Goal: Task Accomplishment & Management: Use online tool/utility

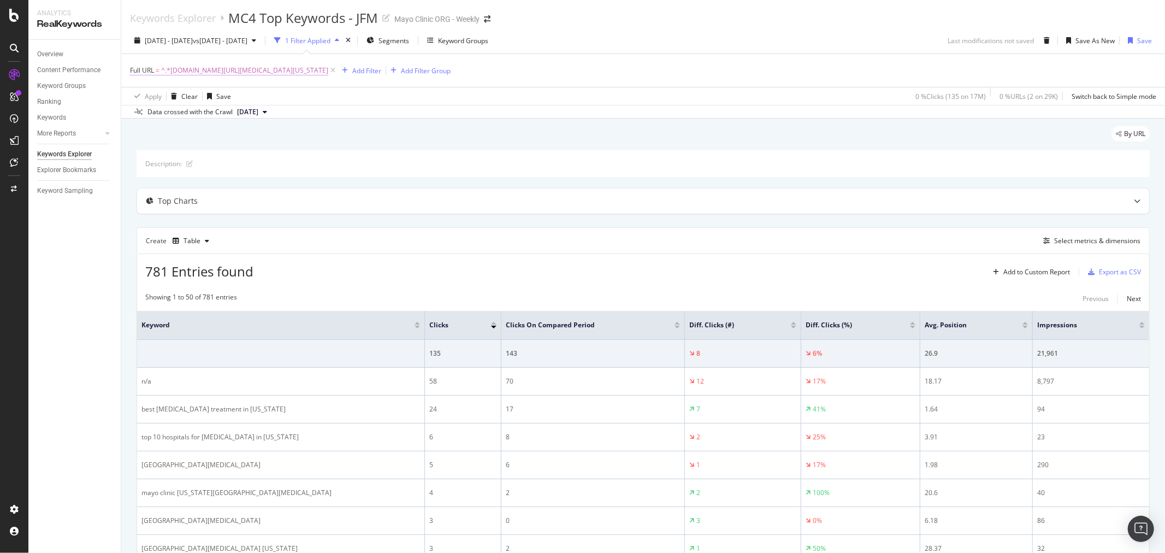
click at [328, 69] on span "^.*[DOMAIN_NAME][URL][MEDICAL_DATA][US_STATE]" at bounding box center [244, 70] width 167 height 15
click at [228, 117] on input "[DOMAIN_NAME][URL][MEDICAL_DATA][US_STATE]" at bounding box center [191, 116] width 103 height 17
click at [216, 120] on input "[DOMAIN_NAME][URL][MEDICAL_DATA][US_STATE]" at bounding box center [191, 116] width 103 height 17
drag, startPoint x: 209, startPoint y: 118, endPoint x: 390, endPoint y: 118, distance: 181.3
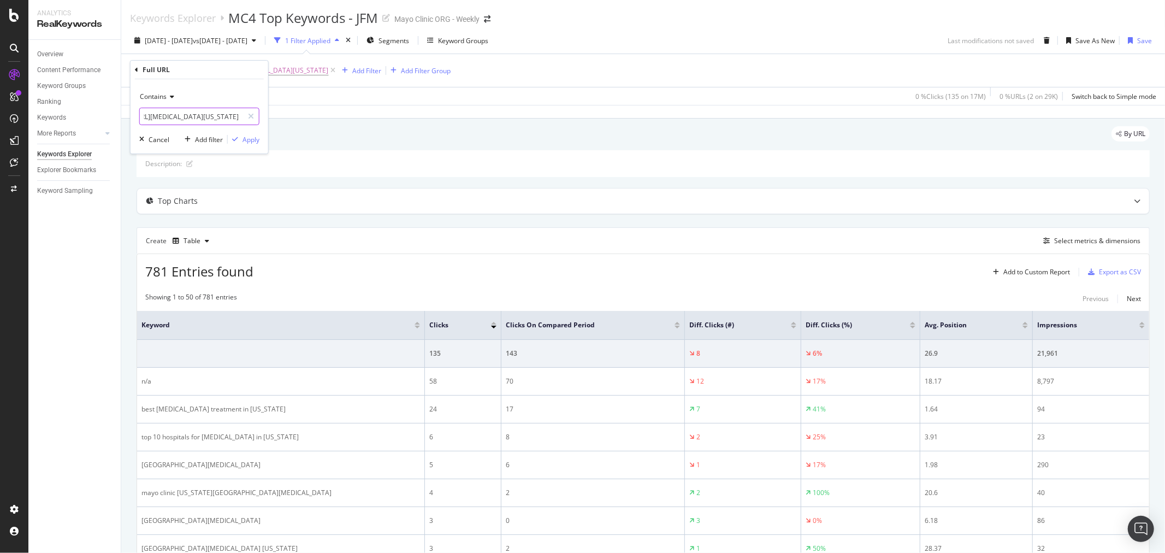
click at [434, 117] on body "Analytics RealKeywords Overview Content Performance Keyword Groups Ranking Keyw…" at bounding box center [582, 276] width 1165 height 553
click at [229, 117] on input "[DOMAIN_NAME][URL][MEDICAL_DATA][US_STATE]" at bounding box center [191, 116] width 103 height 17
drag, startPoint x: 217, startPoint y: 119, endPoint x: 358, endPoint y: 129, distance: 140.7
click at [358, 129] on body "Analytics RealKeywords Overview Content Performance Keyword Groups Ranking Keyw…" at bounding box center [582, 276] width 1165 height 553
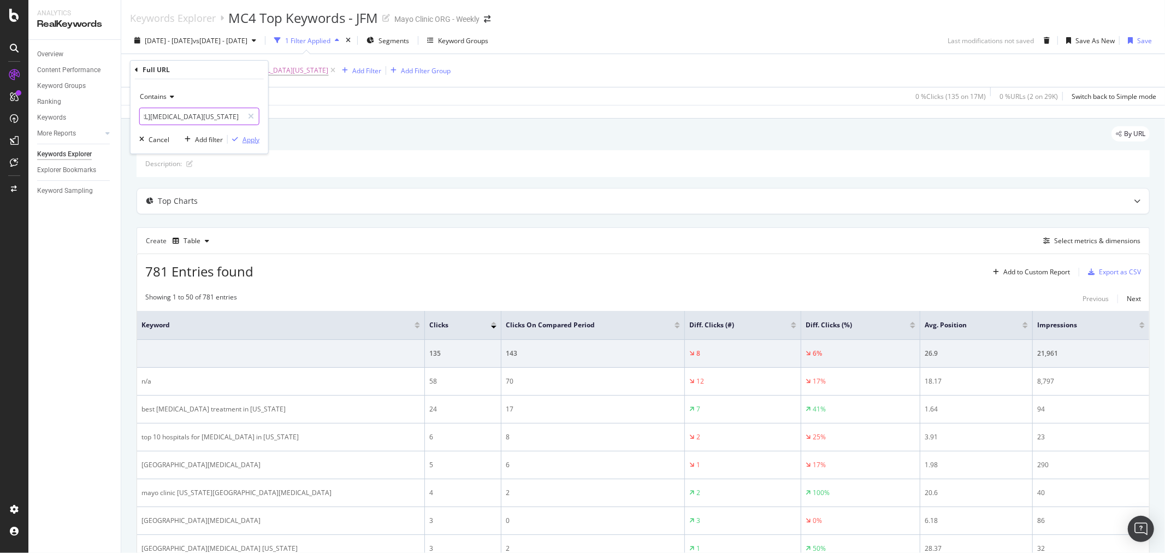
type input "[DOMAIN_NAME][URL][MEDICAL_DATA][US_STATE]"
click at [242, 140] on div "Apply" at bounding box center [250, 139] width 17 height 9
click at [328, 72] on span "^.*[DOMAIN_NAME][URL][MEDICAL_DATA][US_STATE]" at bounding box center [244, 70] width 167 height 15
click at [186, 115] on input "[DOMAIN_NAME][URL][MEDICAL_DATA][US_STATE]" at bounding box center [191, 116] width 103 height 17
click at [199, 121] on input "[DOMAIN_NAME][URL][MEDICAL_DATA][US_STATE]" at bounding box center [191, 116] width 103 height 17
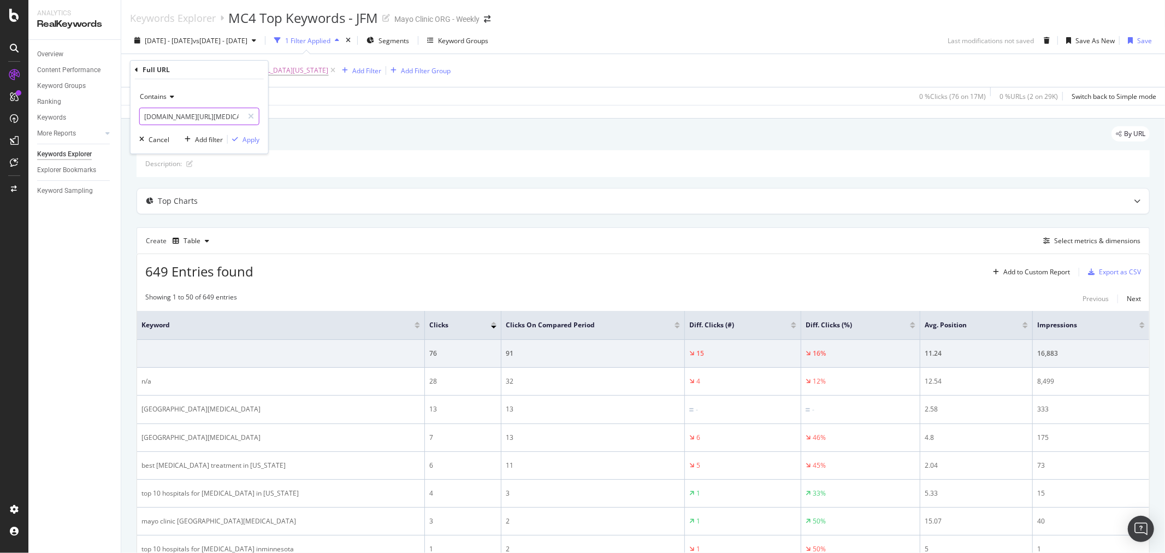
scroll to position [0, 186]
drag, startPoint x: 204, startPoint y: 117, endPoint x: 394, endPoint y: 116, distance: 189.5
click at [394, 116] on body "Analytics RealKeywords Overview Content Performance Keyword Groups Ranking Keyw…" at bounding box center [582, 276] width 1165 height 553
click at [230, 123] on input "[DOMAIN_NAME][URL][MEDICAL_DATA][US_STATE]" at bounding box center [191, 116] width 103 height 17
drag, startPoint x: 208, startPoint y: 122, endPoint x: 389, endPoint y: 129, distance: 181.5
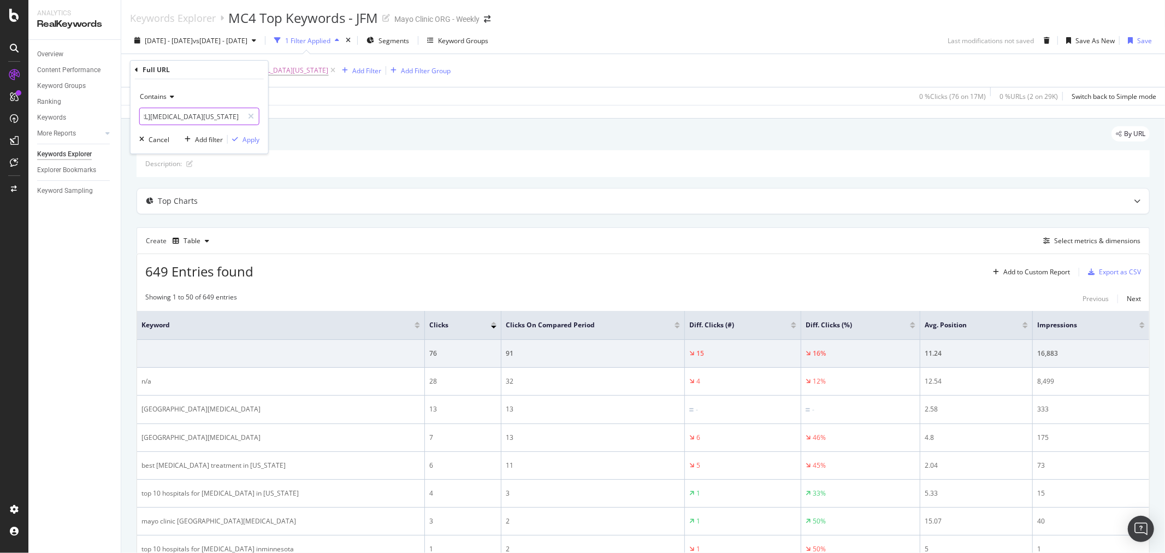
click at [389, 129] on body "Analytics RealKeywords Overview Content Performance Keyword Groups Ranking Keyw…" at bounding box center [582, 276] width 1165 height 553
type input "[DOMAIN_NAME][URL][MEDICAL_DATA][US_STATE]"
click at [265, 138] on div "Contains [DOMAIN_NAME][URL][MEDICAL_DATA][US_STATE] Cancel Add filter Apply" at bounding box center [200, 116] width 138 height 74
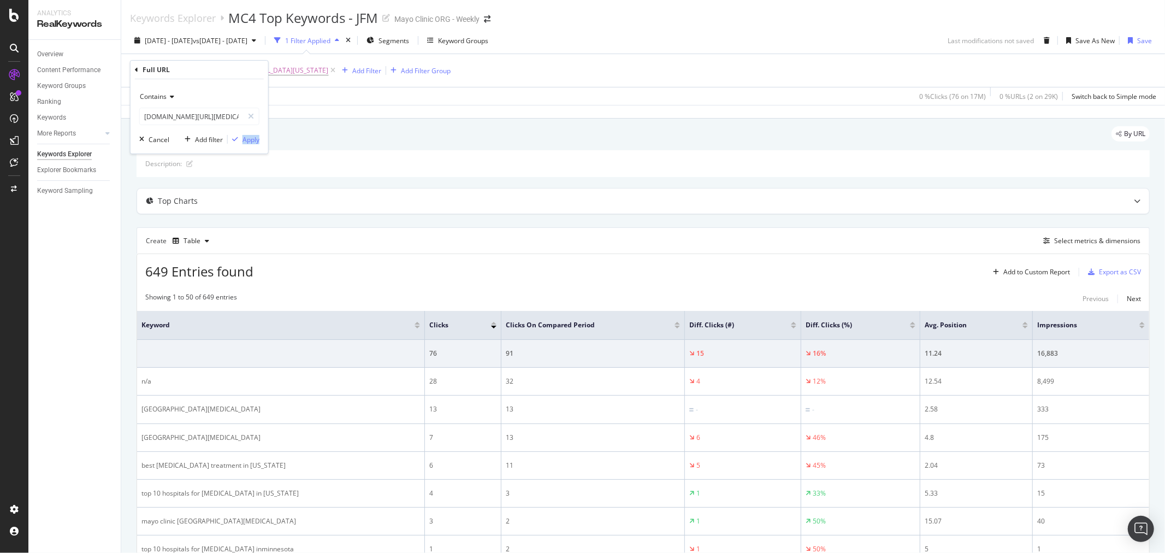
click at [264, 138] on div "Contains [DOMAIN_NAME][URL][MEDICAL_DATA][US_STATE] Cancel Add filter Apply" at bounding box center [200, 116] width 138 height 74
click at [248, 141] on div "Apply" at bounding box center [250, 139] width 17 height 9
